Goal: Feedback & Contribution: Submit feedback/report problem

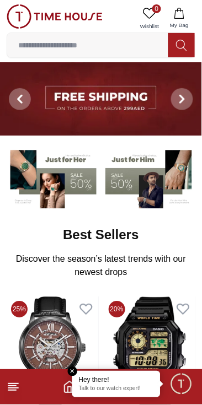
click at [181, 383] on span "Minimize live chat window" at bounding box center [181, 384] width 32 height 32
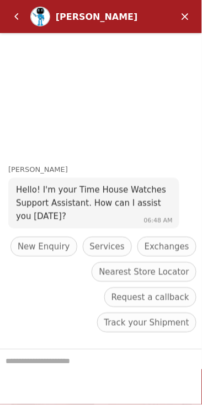
scroll to position [550, 0]
click at [18, 9] on em "Back" at bounding box center [17, 17] width 22 height 22
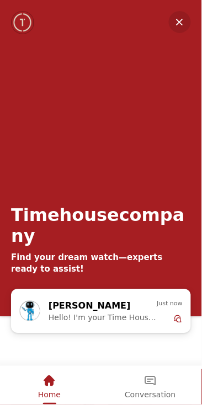
click at [45, 379] on em "Home" at bounding box center [49, 381] width 13 height 13
click at [181, 23] on em "Minimize" at bounding box center [180, 22] width 22 height 22
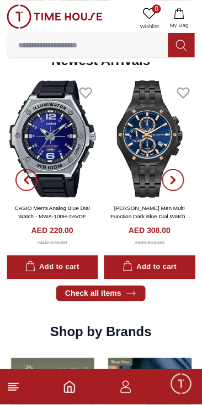
click at [14, 11] on img at bounding box center [55, 16] width 96 height 24
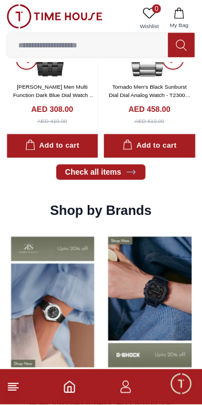
click at [128, 391] on icon "button" at bounding box center [125, 387] width 13 height 13
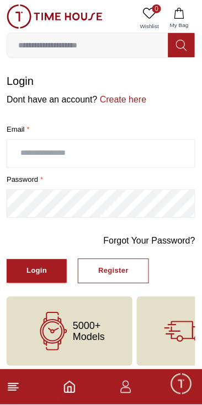
click at [125, 390] on icon "button" at bounding box center [125, 387] width 13 height 13
click at [35, 276] on div "Login" at bounding box center [36, 271] width 20 height 13
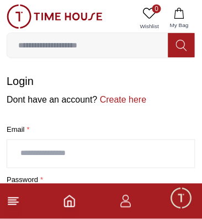
type input "**********"
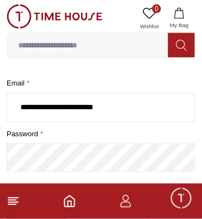
scroll to position [48, 0]
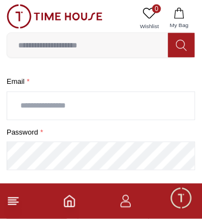
type input "**********"
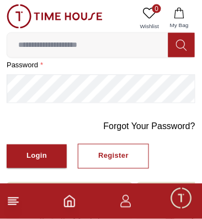
scroll to position [116, 0]
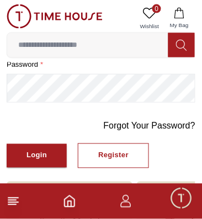
click at [35, 162] on div "Login" at bounding box center [36, 155] width 20 height 13
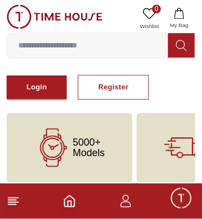
scroll to position [204, 0]
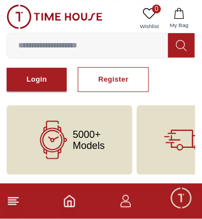
click at [114, 78] on div "Register" at bounding box center [113, 79] width 30 height 13
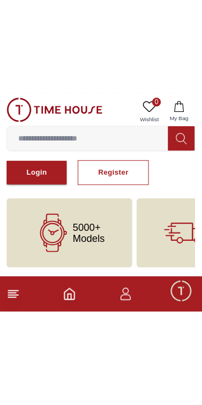
scroll to position [18, 0]
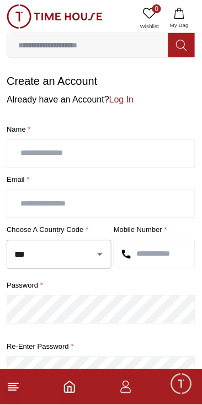
click at [94, 261] on icon "Open" at bounding box center [99, 254] width 13 height 13
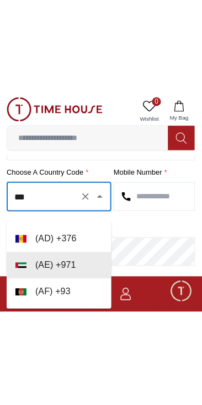
scroll to position [155, 0]
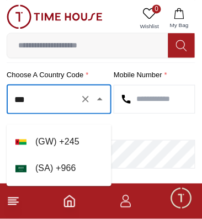
click at [48, 169] on li "( SA ) + 966" at bounding box center [59, 168] width 105 height 26
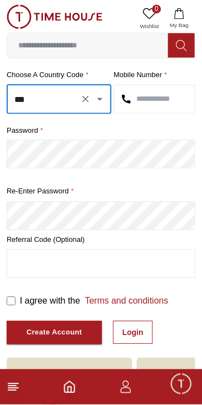
type input "***"
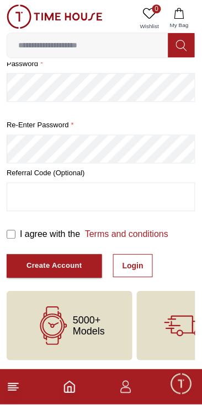
scroll to position [252, 0]
click at [143, 267] on link "Login" at bounding box center [133, 266] width 40 height 23
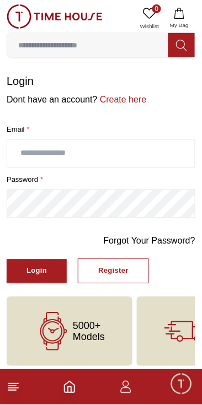
scroll to position [18, 0]
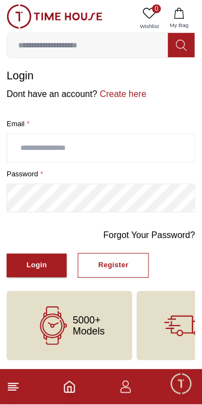
click at [127, 390] on icon "button" at bounding box center [125, 387] width 13 height 13
click at [63, 388] on icon "Home" at bounding box center [69, 387] width 13 height 13
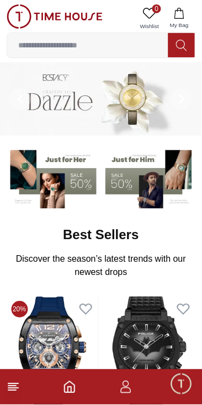
click at [64, 389] on icon "Home" at bounding box center [69, 387] width 10 height 11
click at [13, 386] on line at bounding box center [12, 386] width 8 height 0
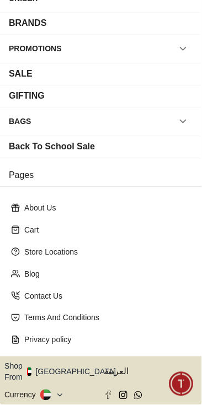
scroll to position [145, 0]
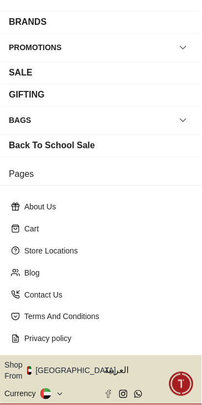
click at [69, 301] on p "Contact Us" at bounding box center [105, 295] width 162 height 11
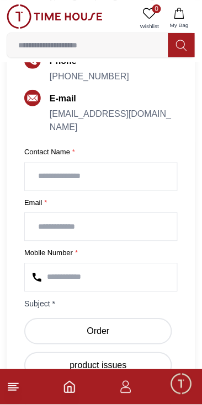
scroll to position [278, 0]
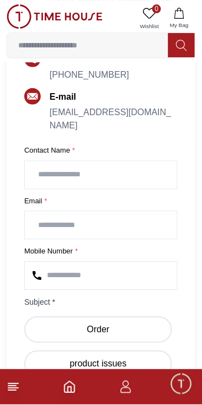
click at [82, 189] on input "text" at bounding box center [101, 176] width 152 height 28
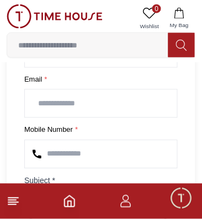
scroll to position [422, 0]
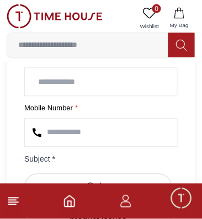
type input "*****"
click at [89, 96] on input "email" at bounding box center [101, 82] width 152 height 28
type input "**********"
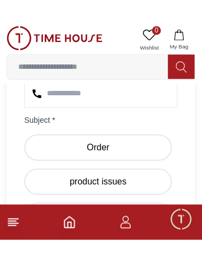
scroll to position [483, 0]
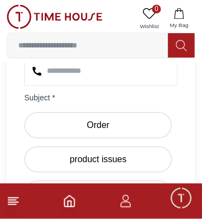
click at [108, 85] on input "number" at bounding box center [101, 71] width 152 height 28
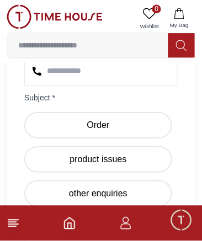
type input "*"
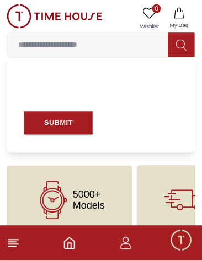
type input "**********"
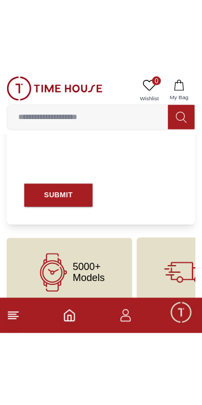
scroll to position [655, 0]
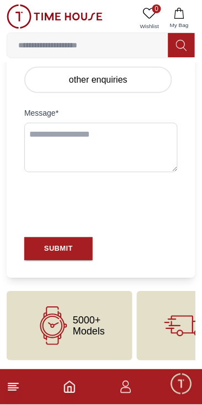
click at [43, 253] on button "SUBMIT" at bounding box center [58, 250] width 68 height 24
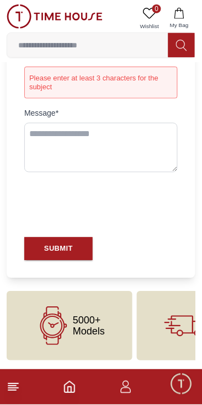
click at [45, 168] on textarea at bounding box center [100, 148] width 153 height 50
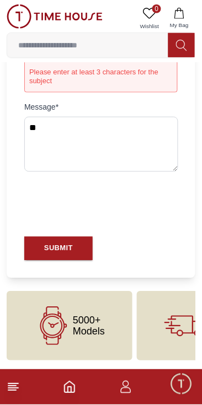
click at [46, 255] on div "SUBMIT" at bounding box center [58, 249] width 29 height 13
click at [53, 133] on textarea "**" at bounding box center [101, 145] width 154 height 56
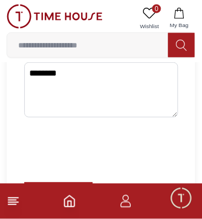
type textarea "********"
click at [182, 191] on span "Minimize live chat window" at bounding box center [181, 198] width 32 height 32
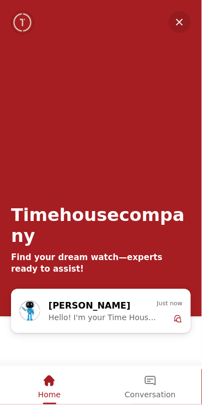
click at [174, 20] on em "Minimize" at bounding box center [180, 22] width 22 height 22
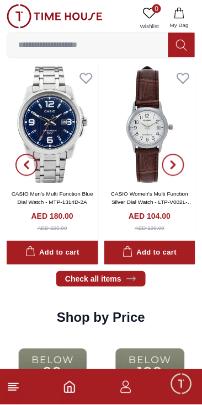
scroll to position [1028, 0]
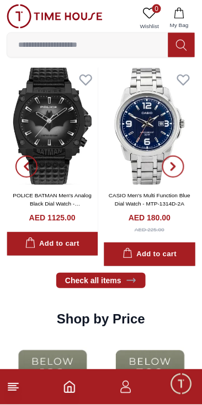
click at [146, 159] on img at bounding box center [150, 126] width 92 height 117
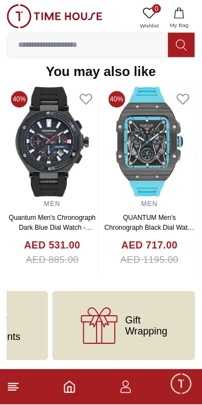
scroll to position [1109, 0]
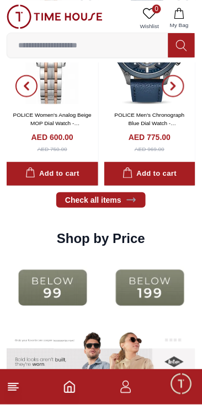
scroll to position [1028, 0]
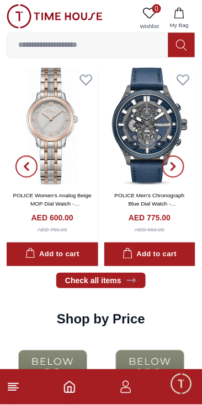
click at [69, 390] on icon "Home" at bounding box center [69, 387] width 13 height 13
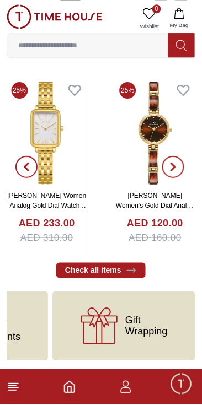
scroll to position [2389, 0]
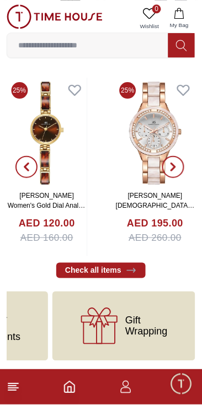
click at [14, 389] on line at bounding box center [13, 389] width 10 height 0
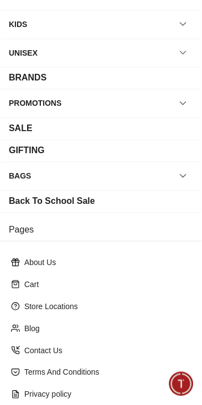
scroll to position [196, 0]
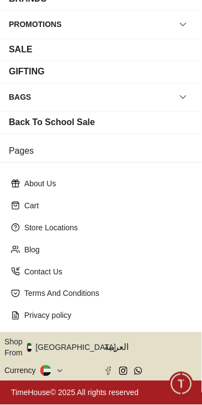
click at [64, 368] on icon at bounding box center [60, 371] width 8 height 8
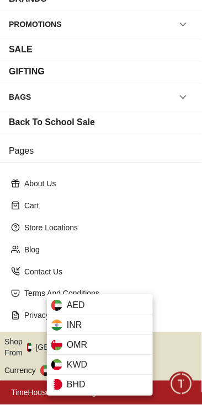
click at [7, 300] on div at bounding box center [101, 202] width 202 height 405
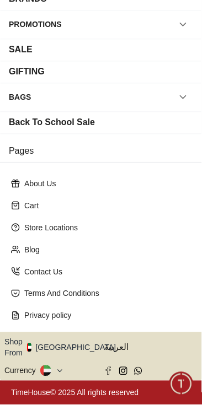
click at [120, 344] on icon "button" at bounding box center [122, 348] width 4 height 8
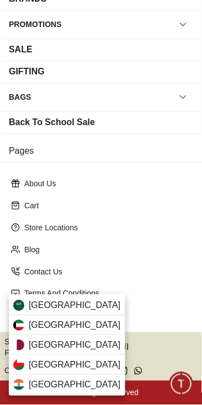
click at [49, 299] on span "Saudi Arabia" at bounding box center [75, 305] width 92 height 13
